Goal: Transaction & Acquisition: Purchase product/service

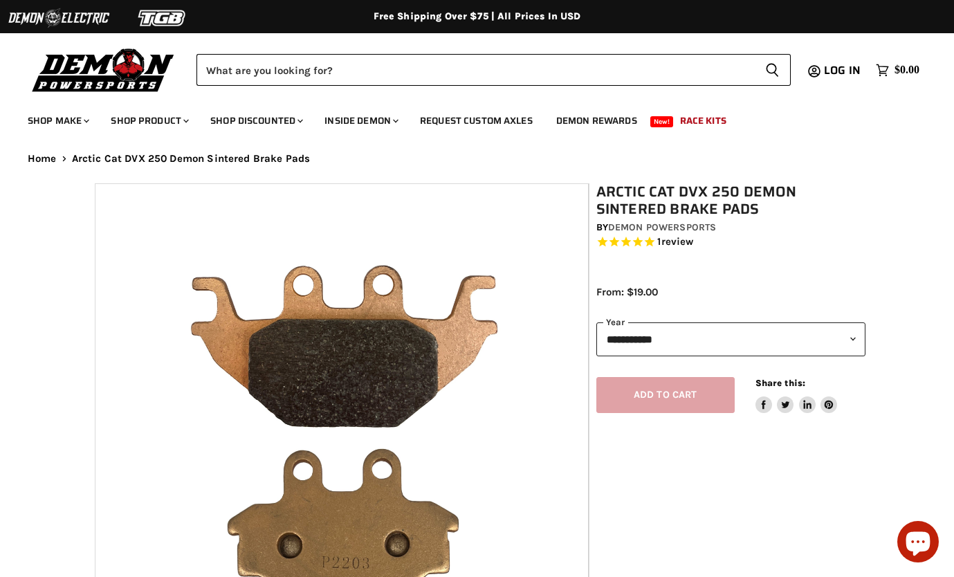
select select "******"
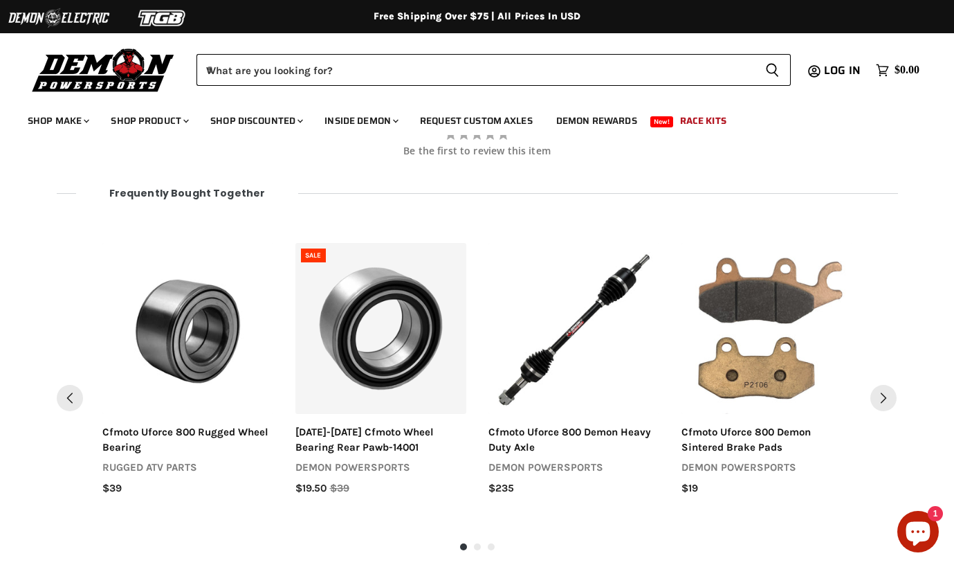
scroll to position [1369, 0]
